Goal: Browse casually

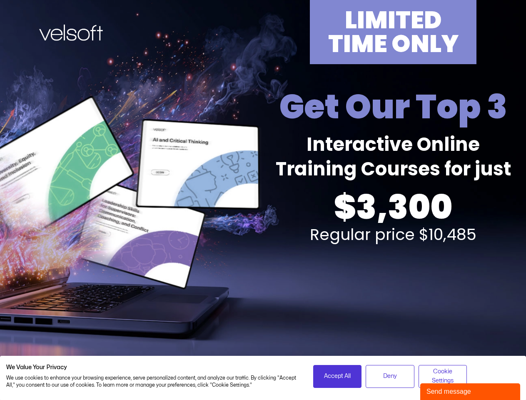
click at [263, 200] on div "LIMITED TIME ONLY Get Our Top 3 Interactive Online Training Courses for just $3…" at bounding box center [263, 184] width 516 height 368
click at [337, 376] on span "Accept All" at bounding box center [337, 375] width 27 height 9
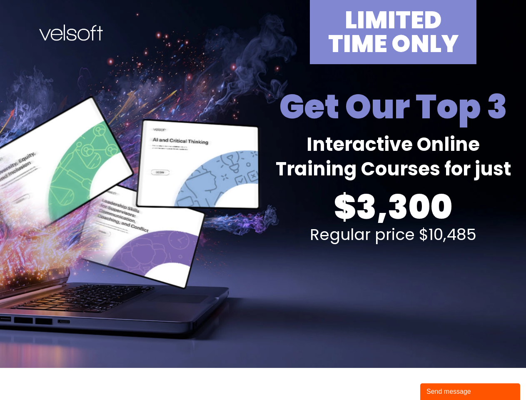
click at [470, 391] on div "Send message" at bounding box center [469, 391] width 87 height 10
